Goal: Task Accomplishment & Management: Manage account settings

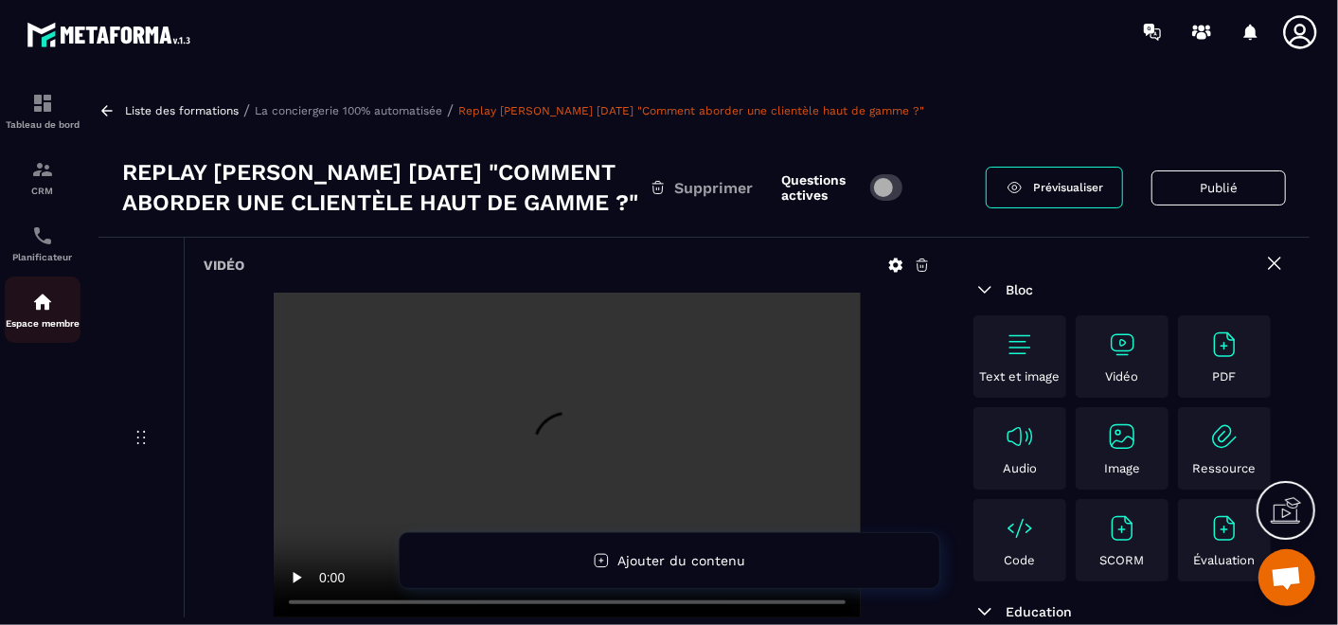
scroll to position [315, 0]
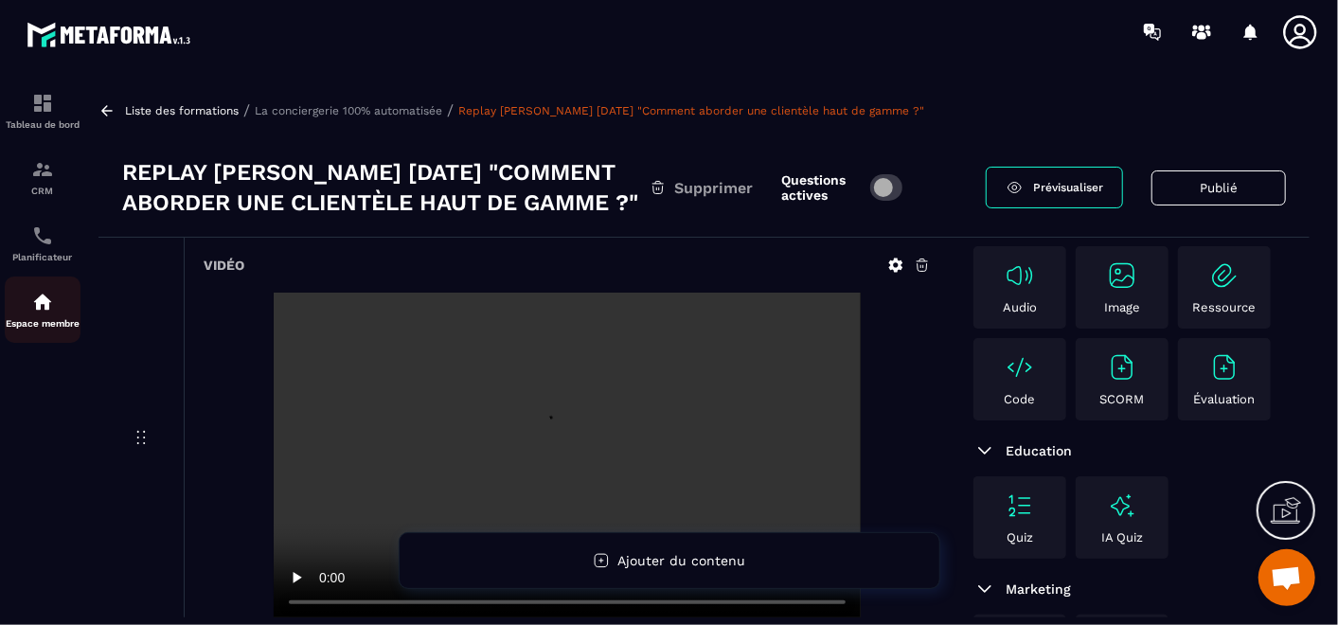
click at [55, 317] on div "Espace membre" at bounding box center [43, 310] width 76 height 38
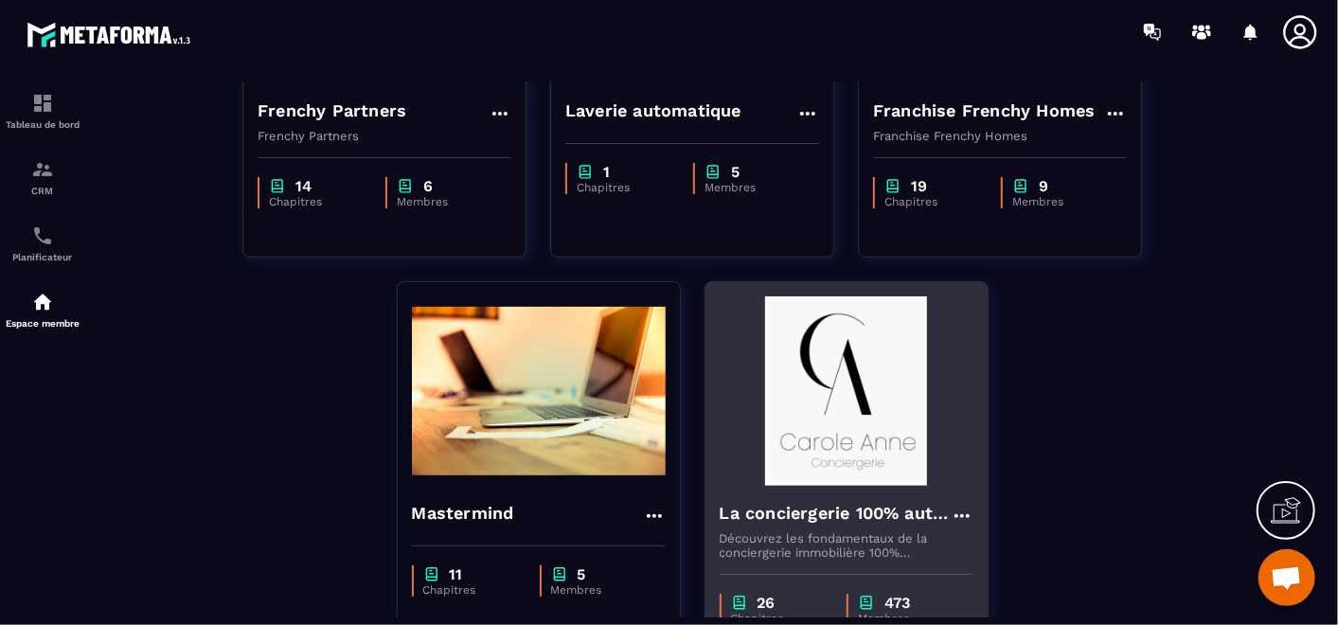
scroll to position [484, 0]
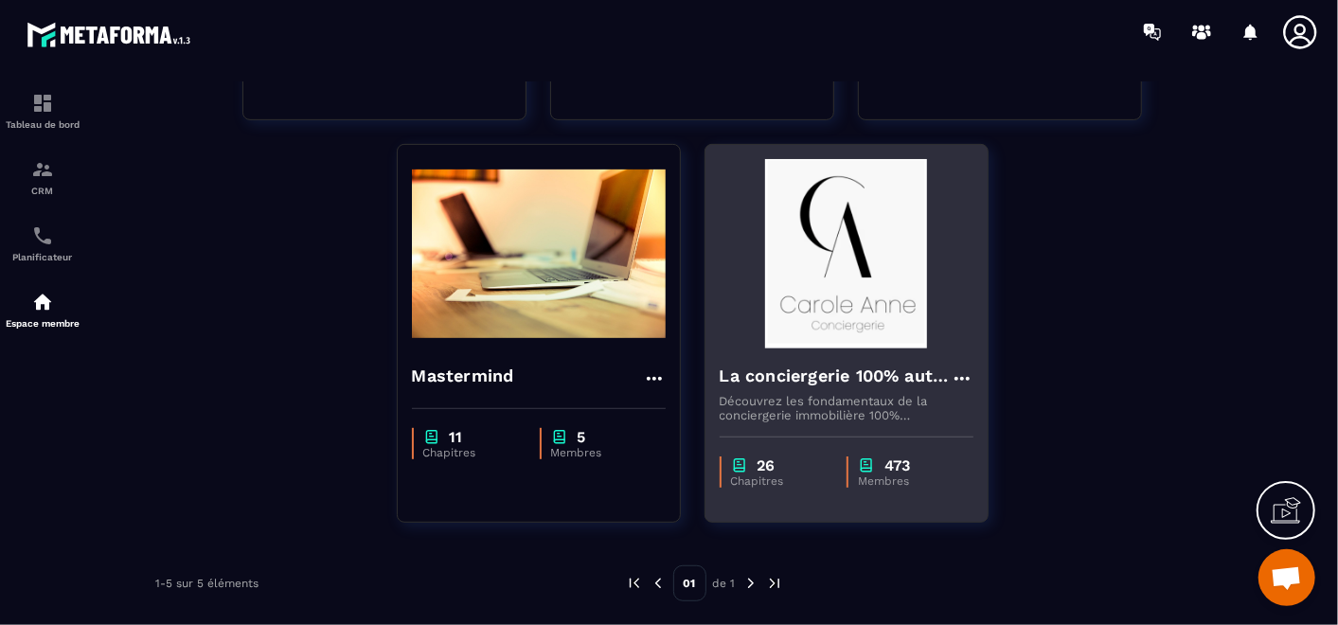
click at [849, 341] on img at bounding box center [846, 253] width 254 height 189
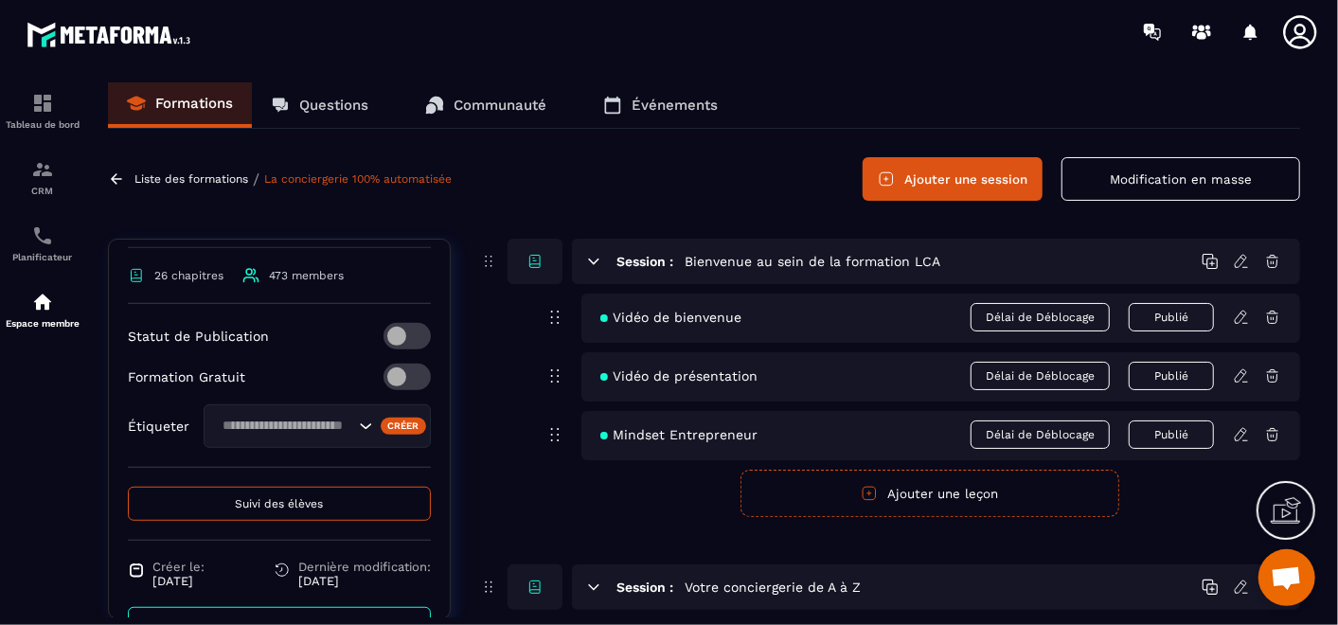
scroll to position [709, 0]
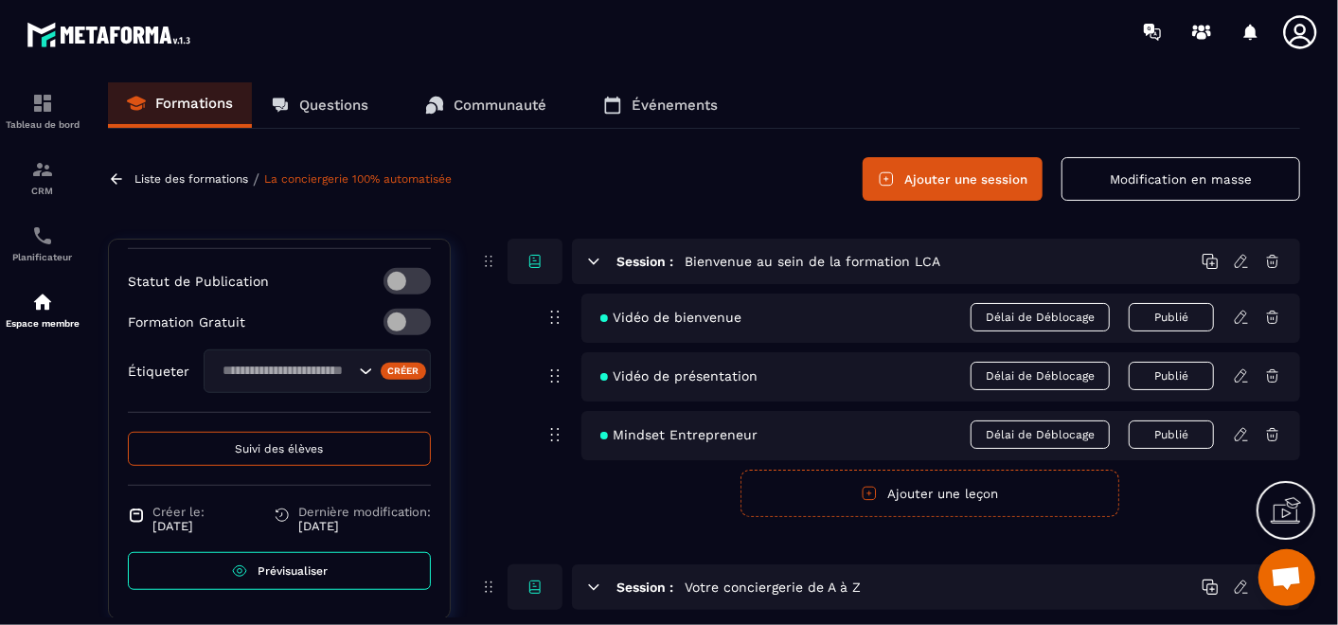
click at [288, 440] on button "Suivi des élèves" at bounding box center [279, 449] width 303 height 34
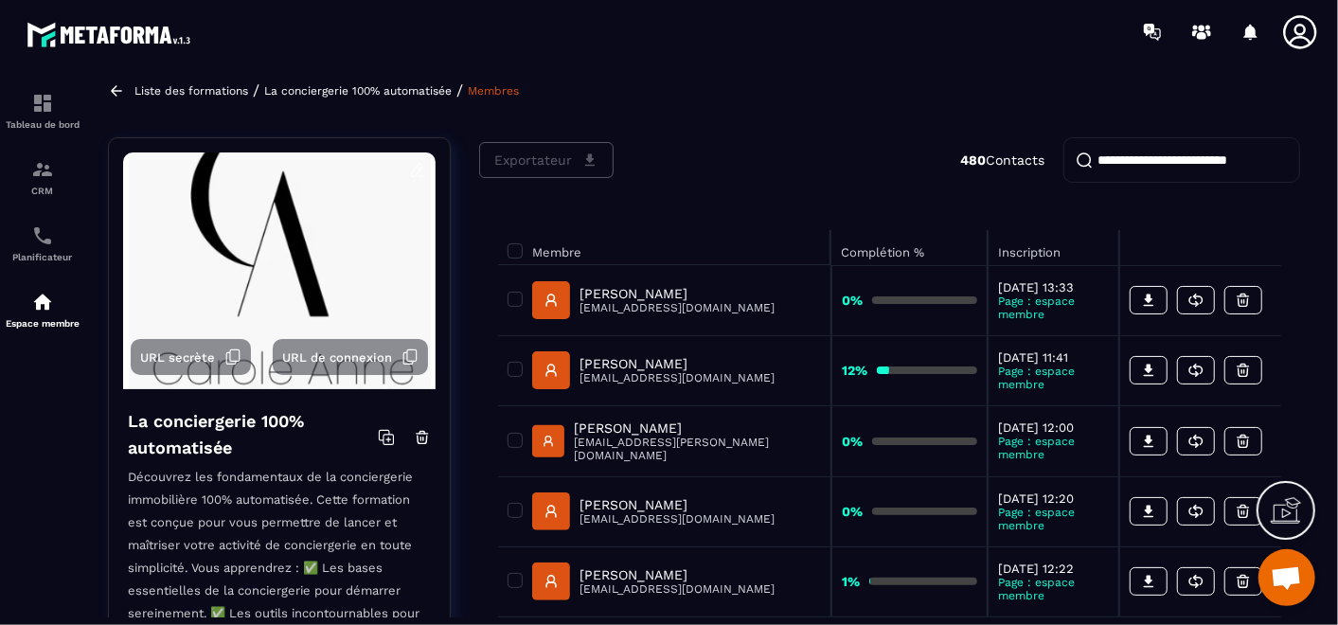
scroll to position [105, 0]
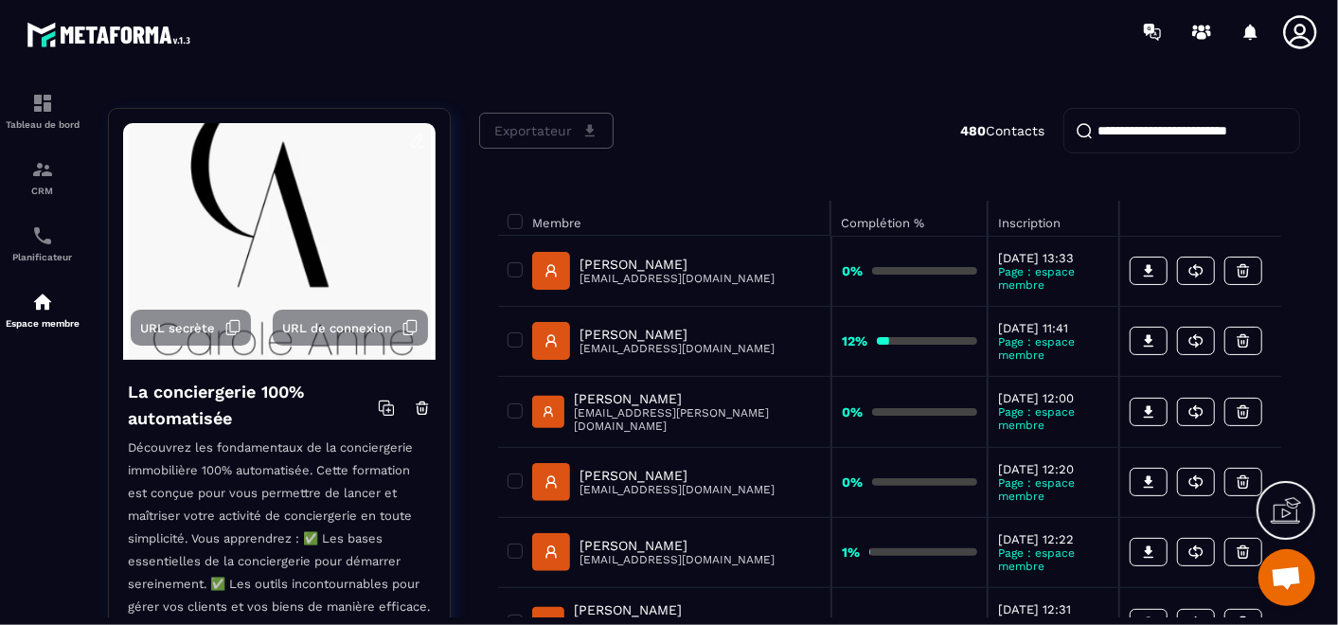
click at [1208, 139] on input "search" at bounding box center [1181, 130] width 237 height 45
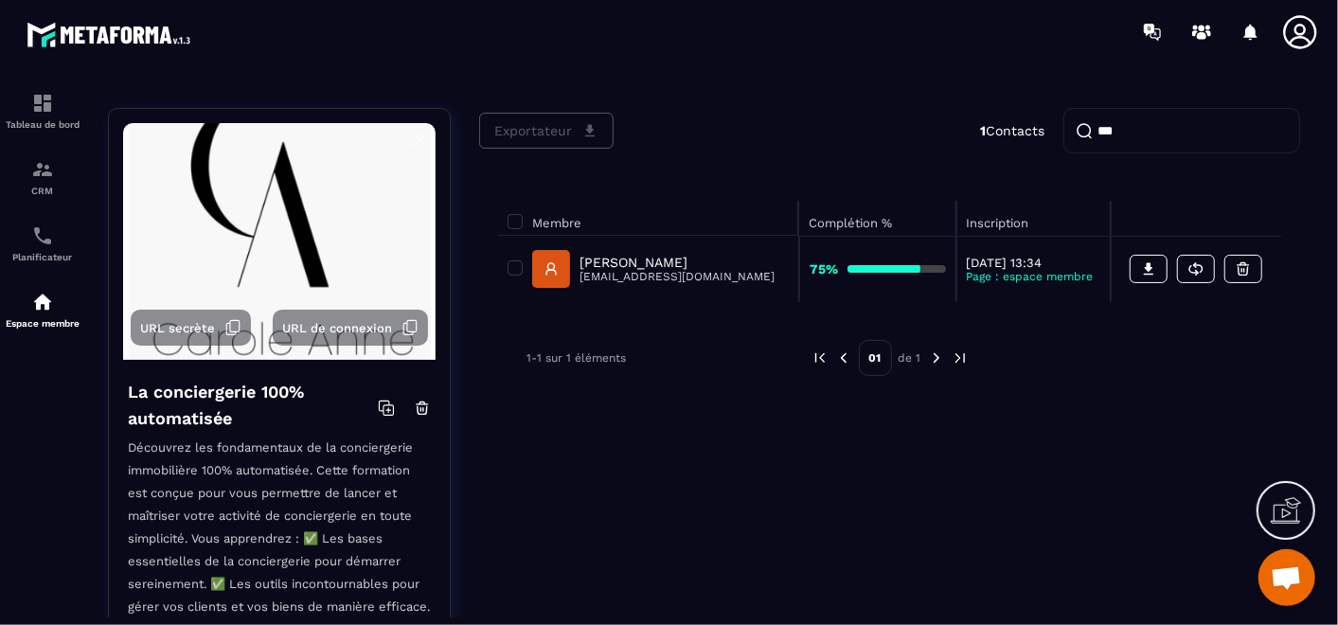
type input "***"
